Goal: Task Accomplishment & Management: Use online tool/utility

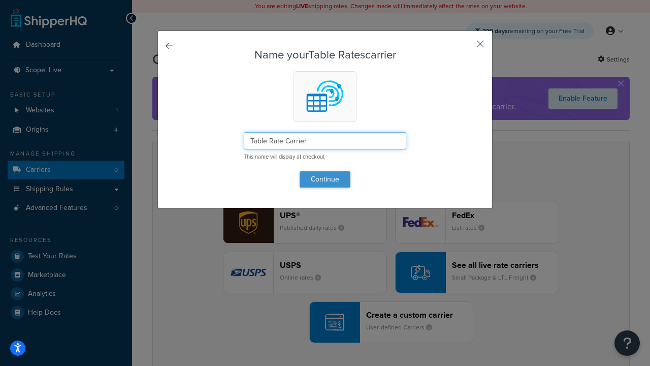
type input "Table Rate Carrier"
click at [325, 179] on button "Continue" at bounding box center [325, 179] width 51 height 16
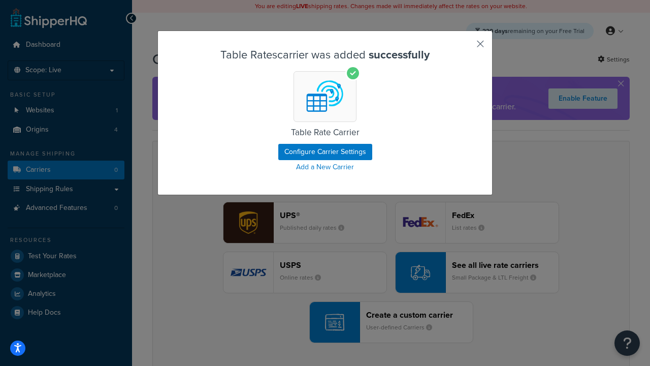
click at [465, 47] on button "button" at bounding box center [465, 47] width 3 height 3
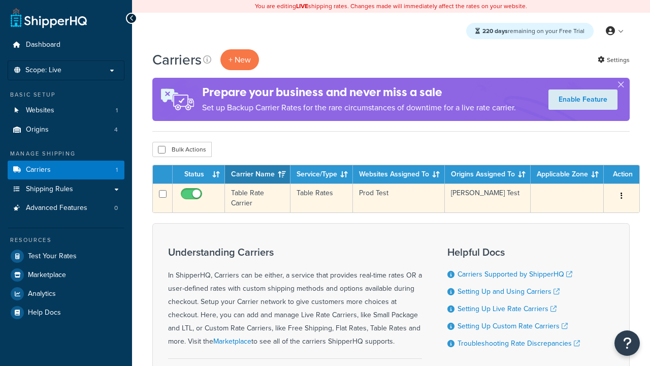
click at [621, 196] on icon "button" at bounding box center [621, 195] width 2 height 7
click at [0, 0] on link "Edit" at bounding box center [0, 0] width 0 height 0
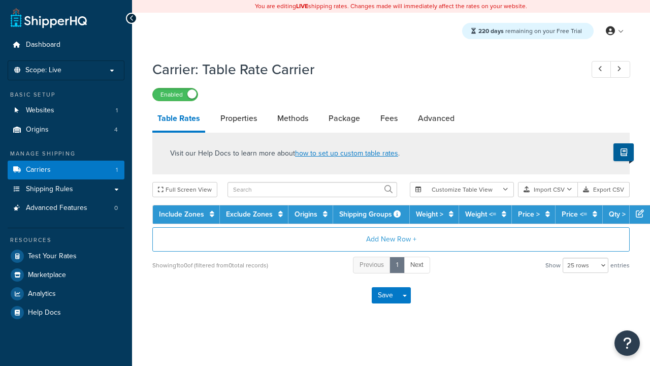
select select "25"
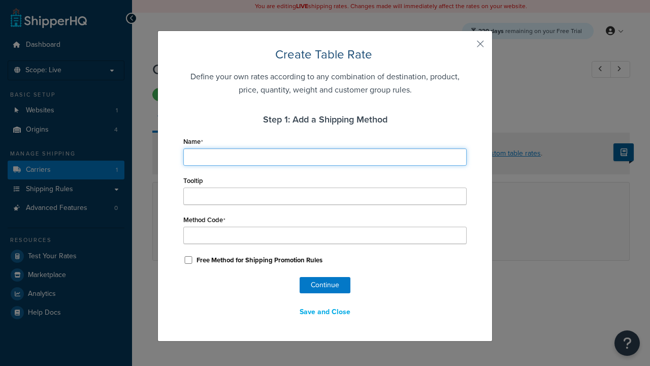
type input "Ground"
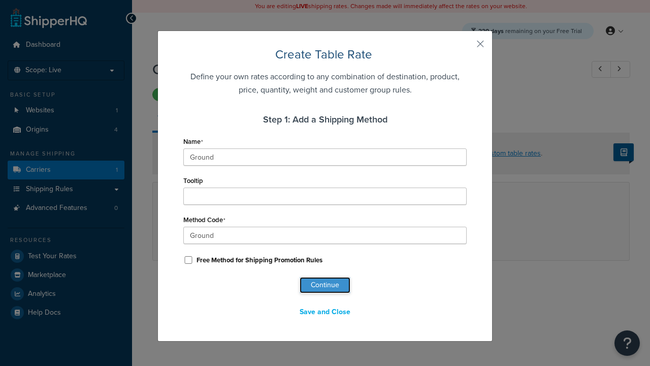
click at [325, 285] on button "Continue" at bounding box center [325, 285] width 51 height 16
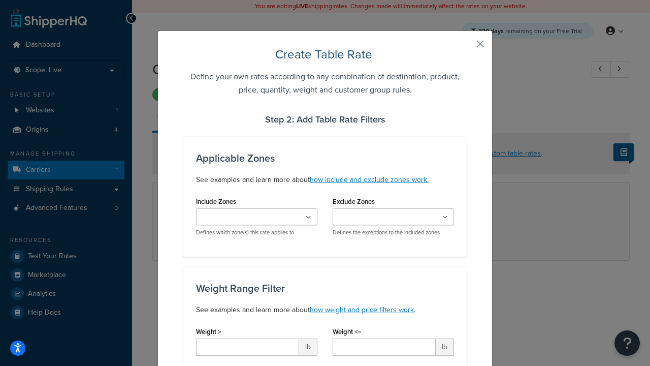
type input "10"
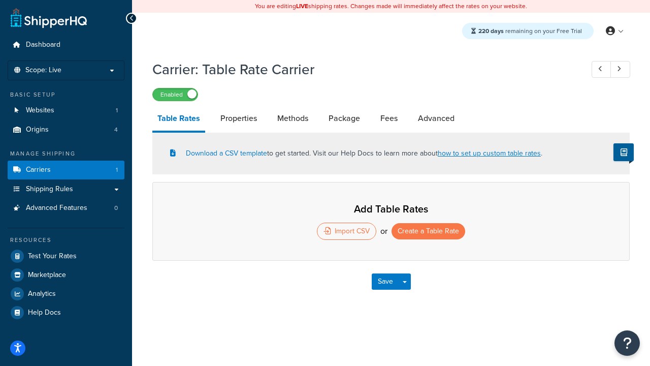
select select "25"
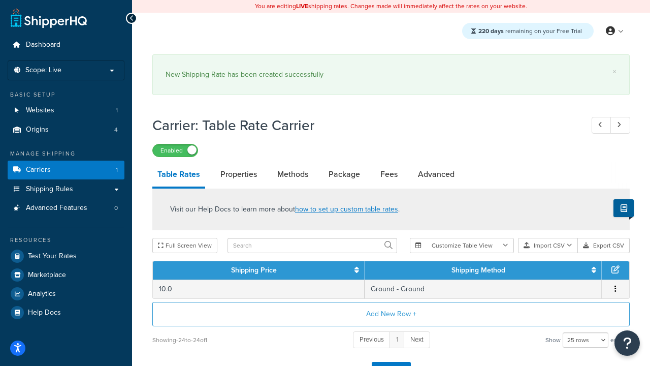
scroll to position [14, 0]
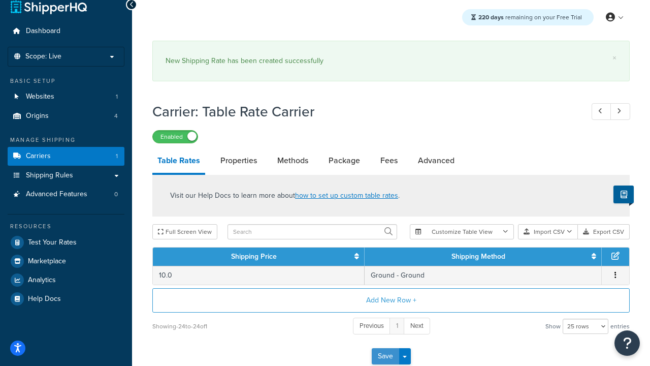
click at [385, 357] on button "Save" at bounding box center [385, 356] width 27 height 16
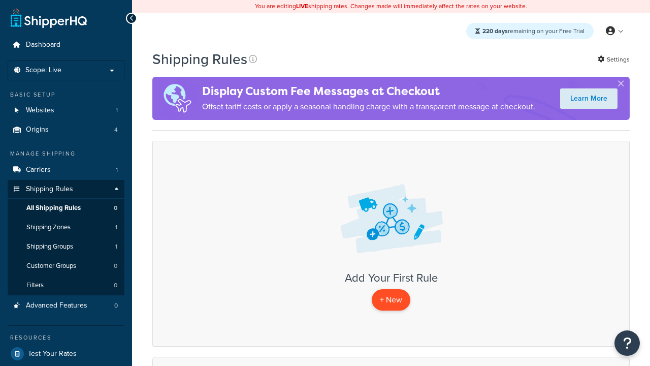
click at [391, 300] on p "+ New" at bounding box center [391, 299] width 39 height 21
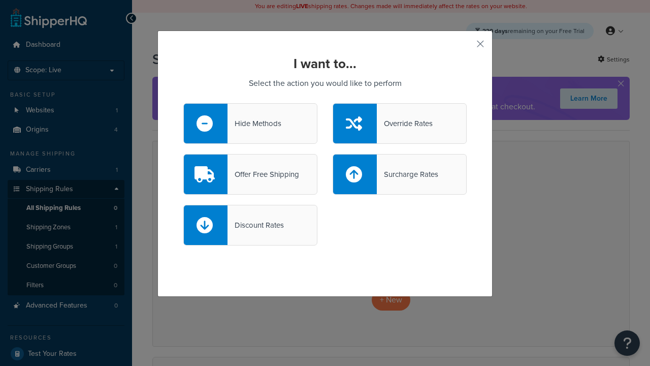
click at [400, 123] on div "Override Rates" at bounding box center [405, 123] width 56 height 14
click at [0, 0] on input "Override Rates" at bounding box center [0, 0] width 0 height 0
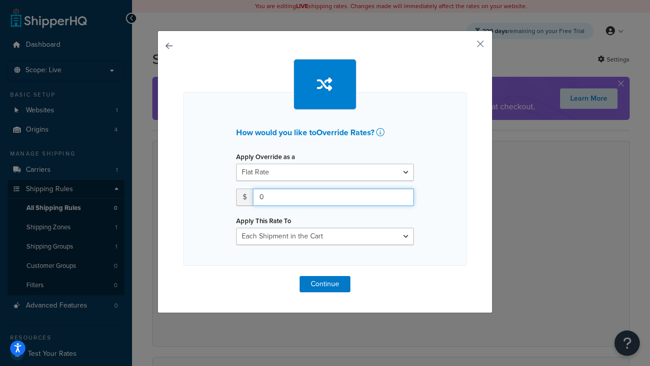
type input "100"
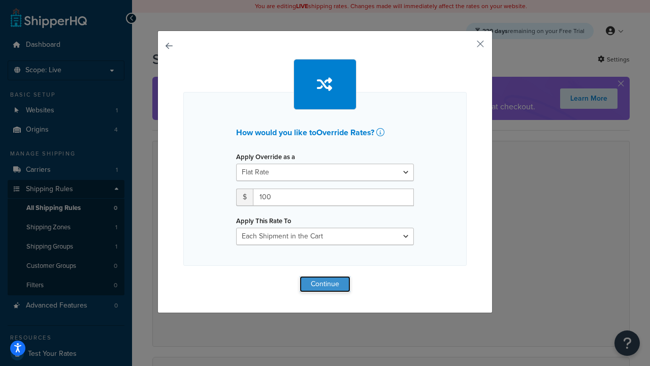
click at [325, 283] on button "Continue" at bounding box center [325, 284] width 51 height 16
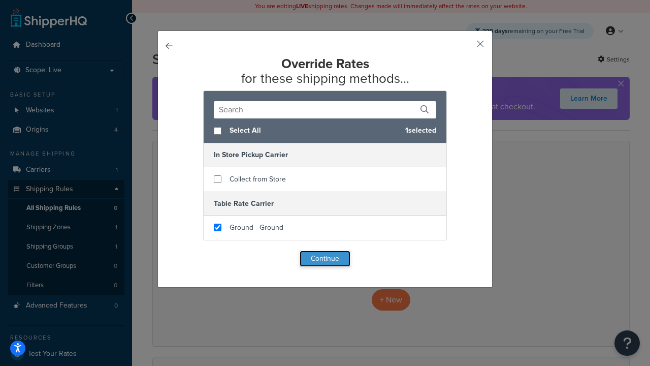
click at [325, 259] on button "Continue" at bounding box center [325, 258] width 51 height 16
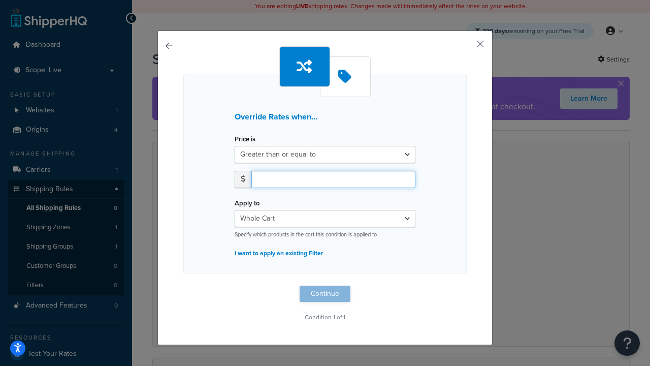
click at [333, 179] on input "number" at bounding box center [333, 179] width 164 height 17
type input "100"
click at [325, 293] on button "Continue" at bounding box center [325, 293] width 51 height 16
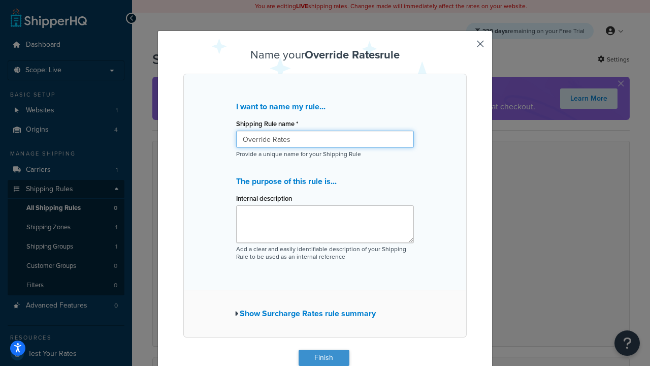
type input "Override Rates"
click at [323, 357] on button "Finish" at bounding box center [324, 357] width 51 height 16
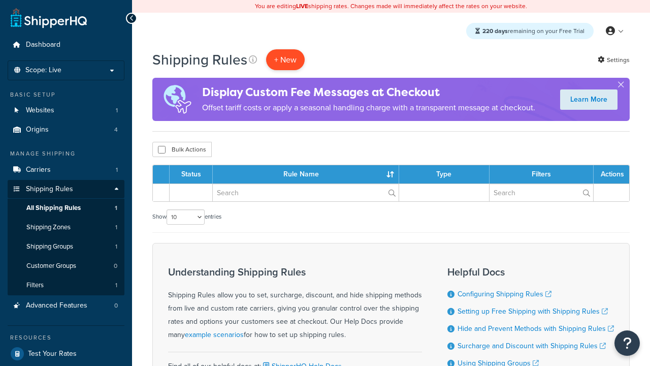
click at [285, 59] on p "+ New" at bounding box center [285, 59] width 39 height 21
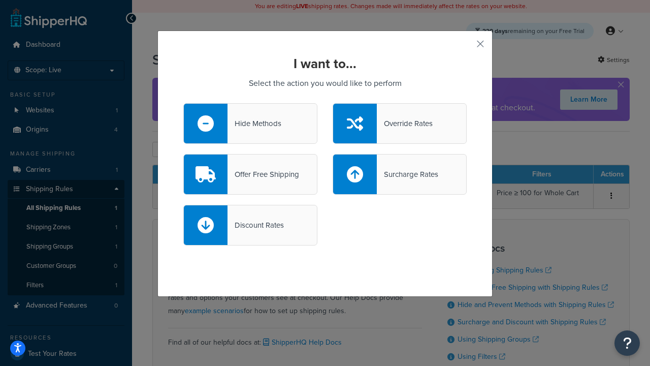
click at [250, 174] on div "Offer Free Shipping" at bounding box center [263, 174] width 72 height 14
click at [0, 0] on input "Offer Free Shipping" at bounding box center [0, 0] width 0 height 0
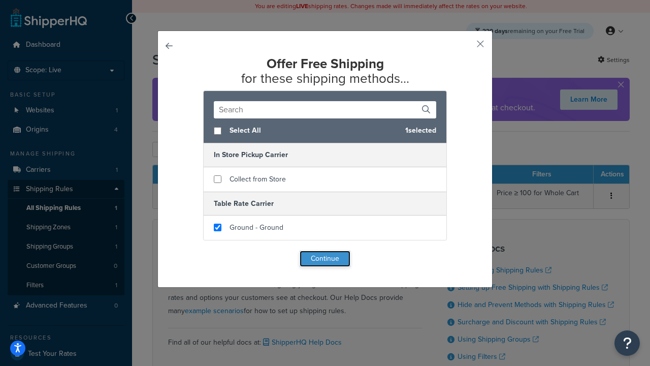
click at [325, 259] on button "Continue" at bounding box center [325, 258] width 51 height 16
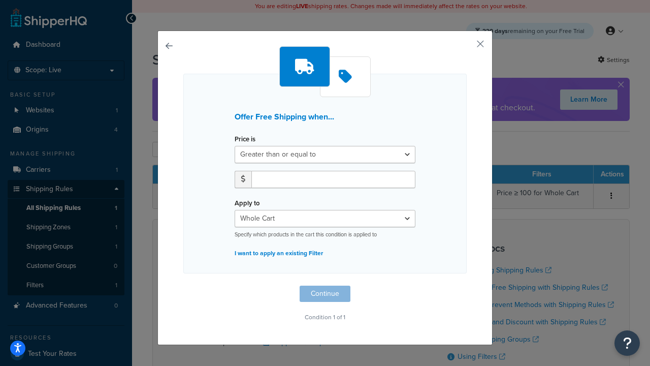
click at [245, 139] on label "Price is" at bounding box center [245, 139] width 21 height 8
click at [245, 146] on select "Greater than or equal to Between or equal to Less than or equal to" at bounding box center [325, 154] width 181 height 17
click at [333, 179] on input "number" at bounding box center [333, 179] width 164 height 17
type input "50"
click at [325, 293] on button "Continue" at bounding box center [325, 293] width 51 height 16
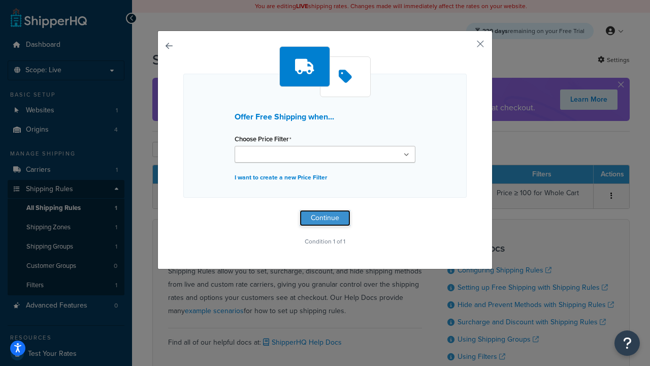
click at [325, 217] on button "Continue" at bounding box center [325, 218] width 51 height 16
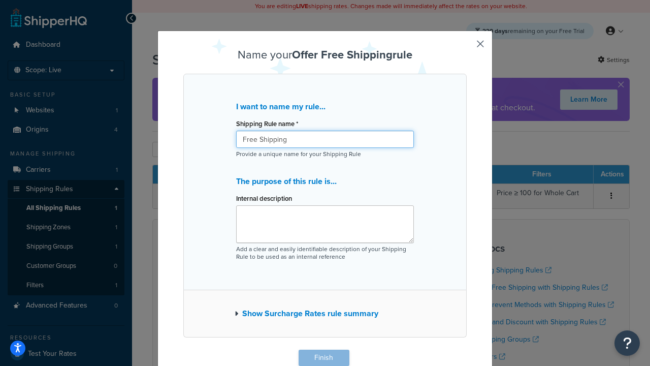
type input "Free Shipping"
click at [323, 357] on button "Finish" at bounding box center [324, 357] width 51 height 16
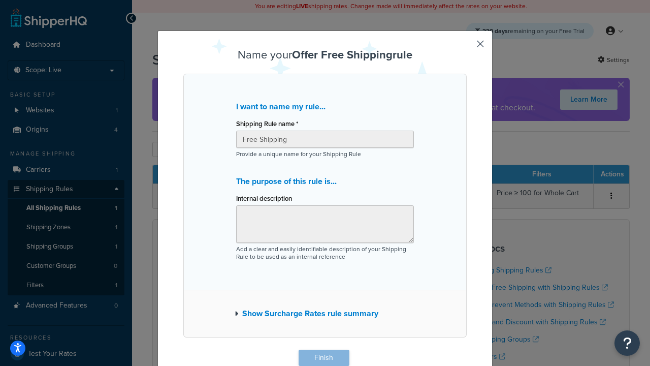
scroll to position [1, 0]
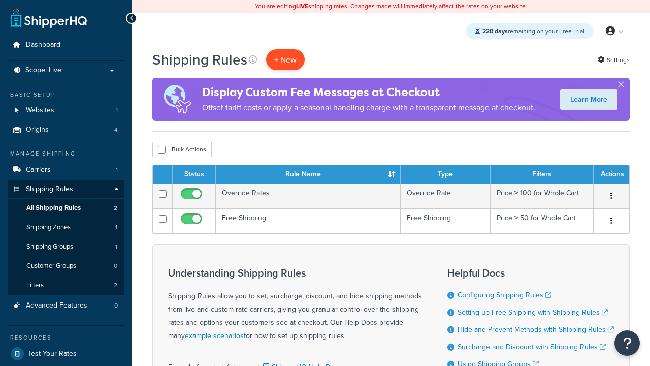
click at [285, 59] on p "+ New" at bounding box center [285, 59] width 39 height 21
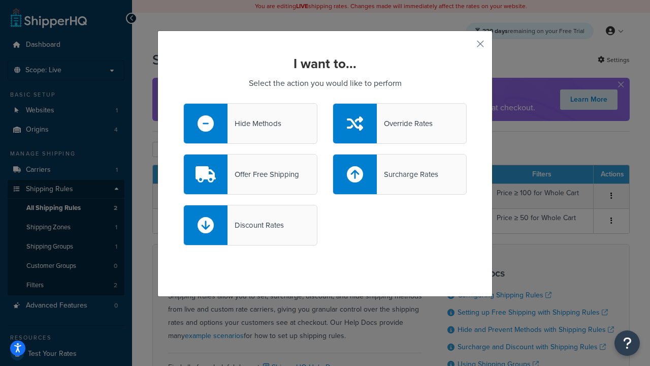
click at [400, 174] on div "Surcharge Rates" at bounding box center [407, 174] width 61 height 14
click at [0, 0] on input "Surcharge Rates" at bounding box center [0, 0] width 0 height 0
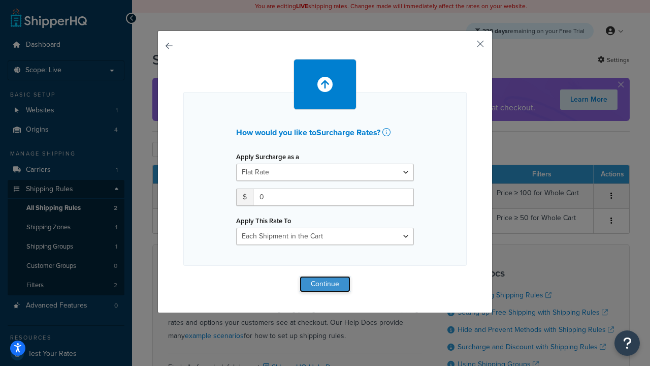
click at [325, 283] on button "Continue" at bounding box center [325, 284] width 51 height 16
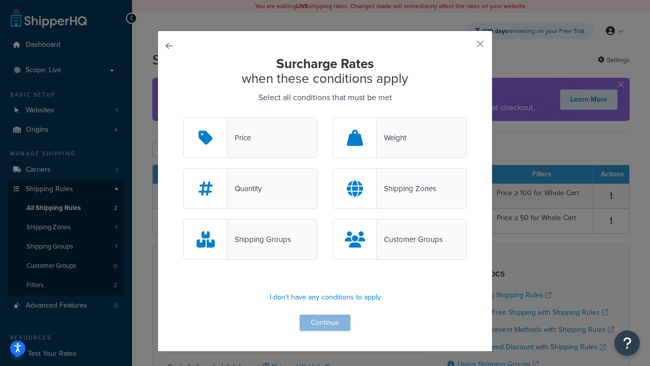
click at [250, 138] on div "Price" at bounding box center [238, 137] width 23 height 14
click at [0, 0] on input "Price" at bounding box center [0, 0] width 0 height 0
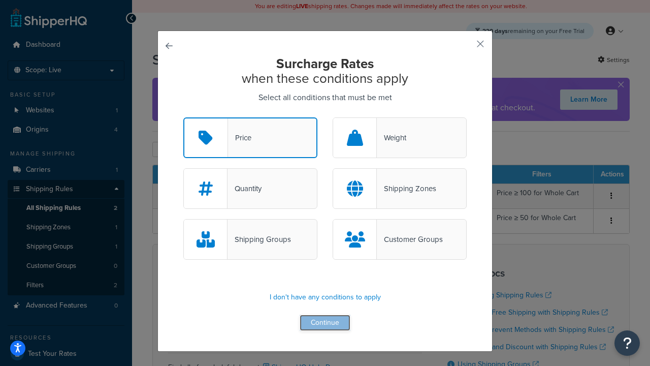
click at [325, 323] on button "Continue" at bounding box center [325, 322] width 51 height 16
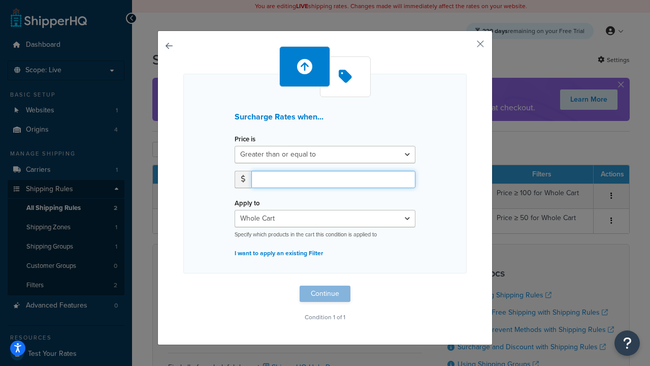
click at [333, 179] on input "number" at bounding box center [333, 179] width 164 height 17
type input "5"
click at [325, 293] on button "Continue" at bounding box center [325, 293] width 51 height 16
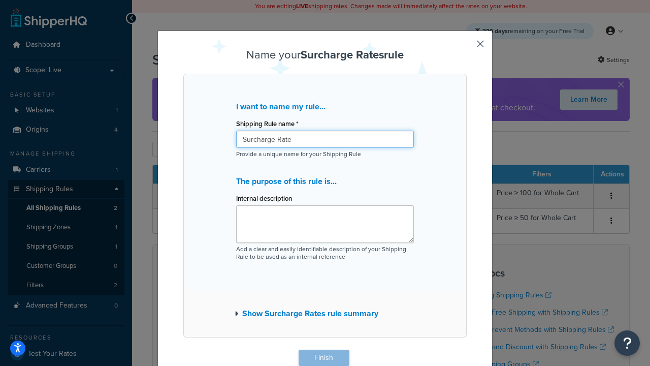
type input "Surcharge Rate"
click at [323, 357] on button "Finish" at bounding box center [324, 357] width 51 height 16
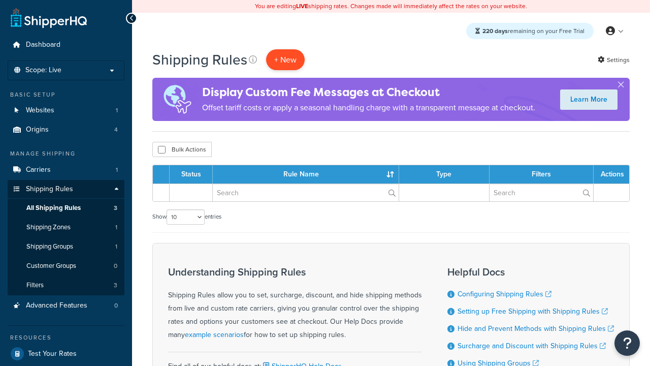
click at [285, 59] on p "+ New" at bounding box center [285, 59] width 39 height 21
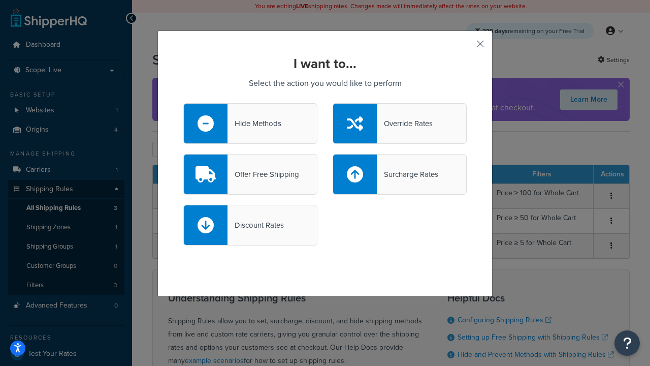
click at [250, 225] on div "Discount Rates" at bounding box center [255, 225] width 56 height 14
click at [0, 0] on input "Discount Rates" at bounding box center [0, 0] width 0 height 0
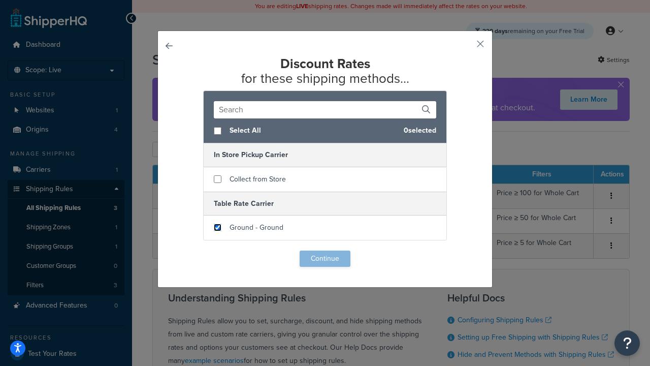
click at [217, 227] on input "checkbox" at bounding box center [218, 227] width 8 height 8
checkbox input "true"
click at [325, 259] on button "Continue" at bounding box center [325, 258] width 51 height 16
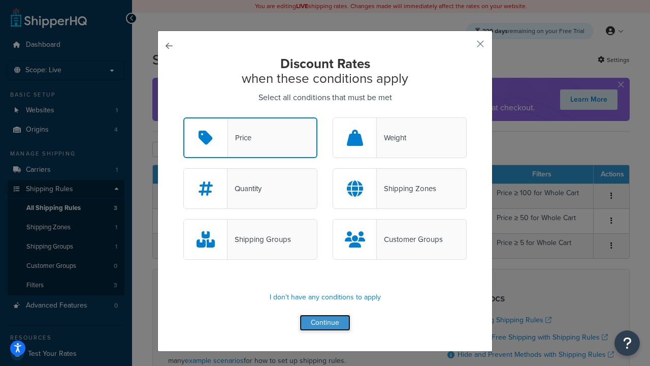
click at [325, 323] on button "Continue" at bounding box center [325, 322] width 51 height 16
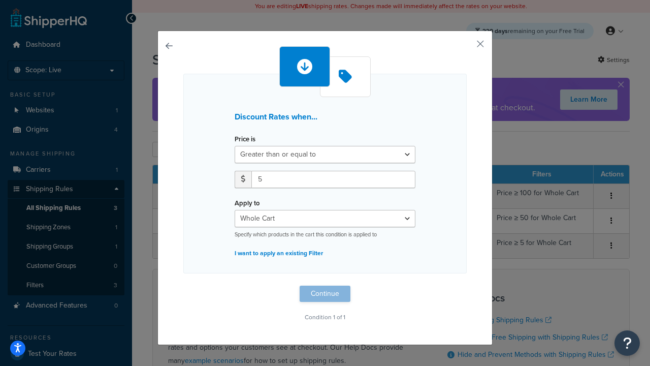
type input "5"
click at [325, 293] on button "Continue" at bounding box center [325, 293] width 51 height 16
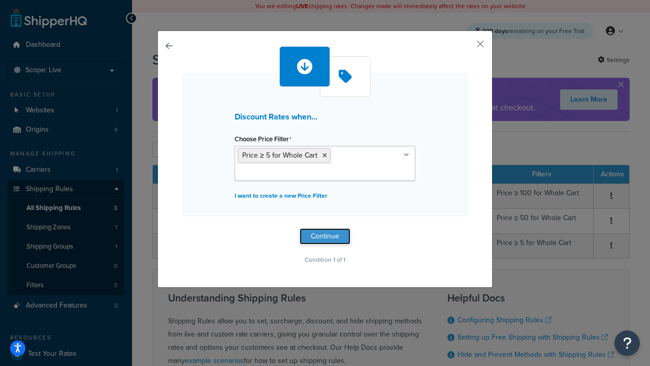
click at [325, 236] on button "Continue" at bounding box center [325, 236] width 51 height 16
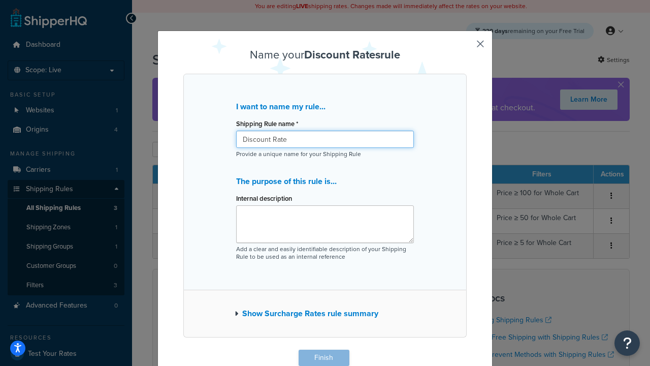
type input "Discount Rate"
click at [323, 357] on button "Finish" at bounding box center [324, 357] width 51 height 16
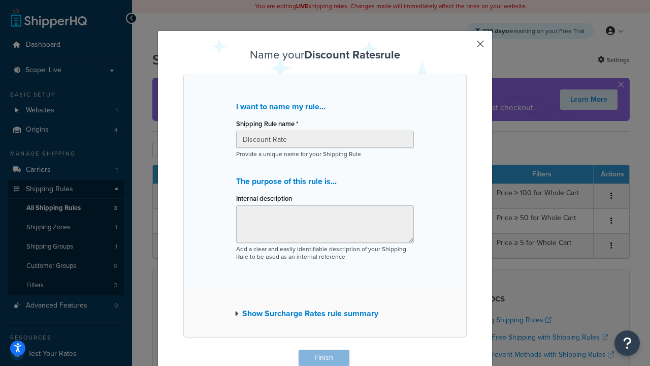
scroll to position [1, 0]
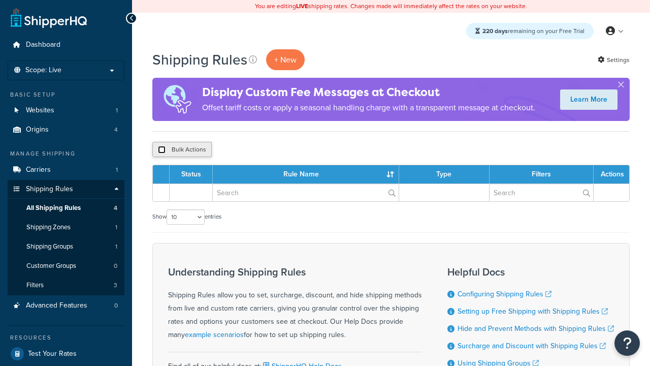
click at [161, 150] on input "checkbox" at bounding box center [162, 150] width 8 height 8
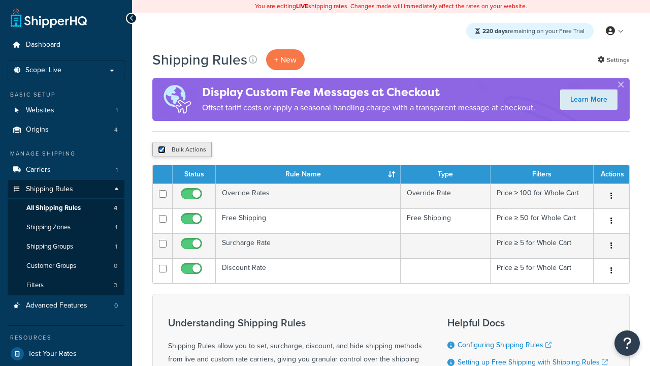
click at [161, 150] on input "checkbox" at bounding box center [162, 150] width 8 height 8
checkbox input "false"
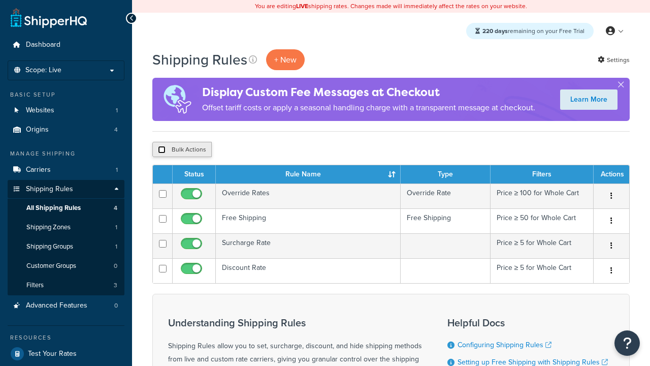
checkbox input "false"
click at [182, 150] on button "Bulk Actions" at bounding box center [181, 149] width 59 height 15
checkbox input "true"
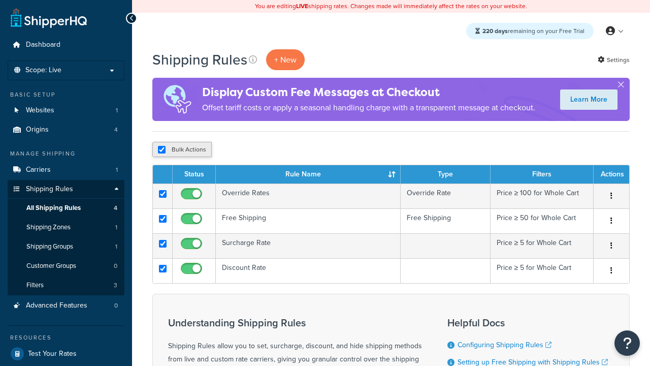
checkbox input "true"
click at [0, 0] on button "Delete" at bounding box center [0, 0] width 0 height 0
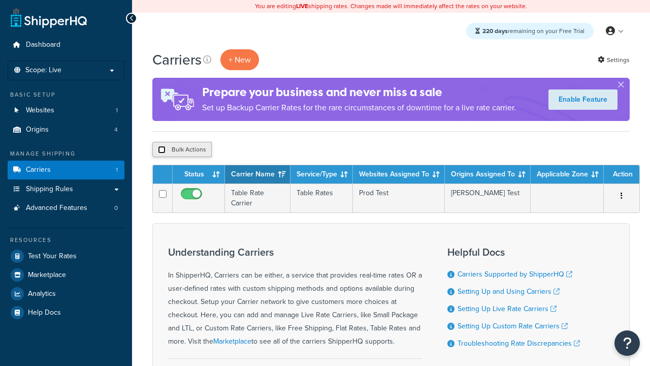
click at [161, 150] on input "checkbox" at bounding box center [162, 150] width 8 height 8
checkbox input "true"
click at [0, 0] on button "Delete" at bounding box center [0, 0] width 0 height 0
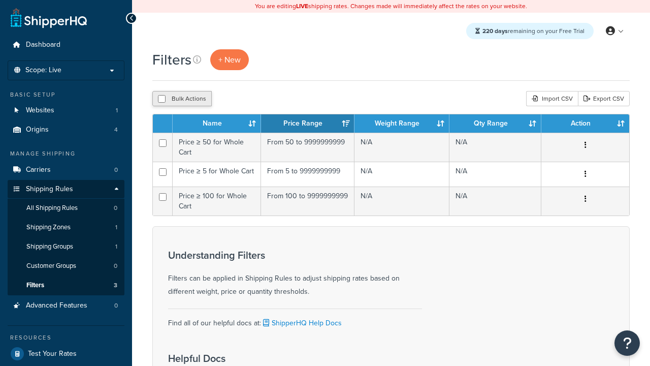
click at [182, 99] on button "Bulk Actions" at bounding box center [181, 98] width 59 height 15
checkbox input "true"
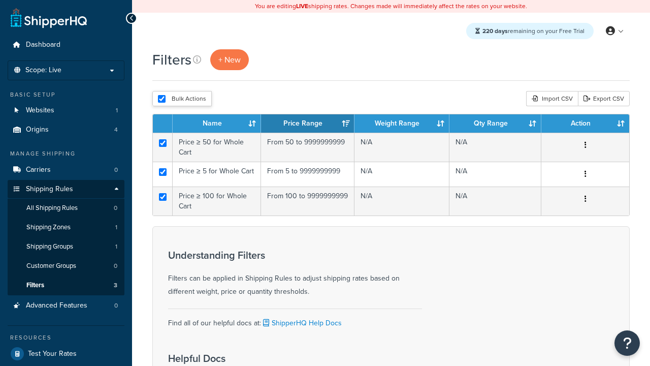
click at [0, 0] on button "Delete" at bounding box center [0, 0] width 0 height 0
